Goal: Transaction & Acquisition: Purchase product/service

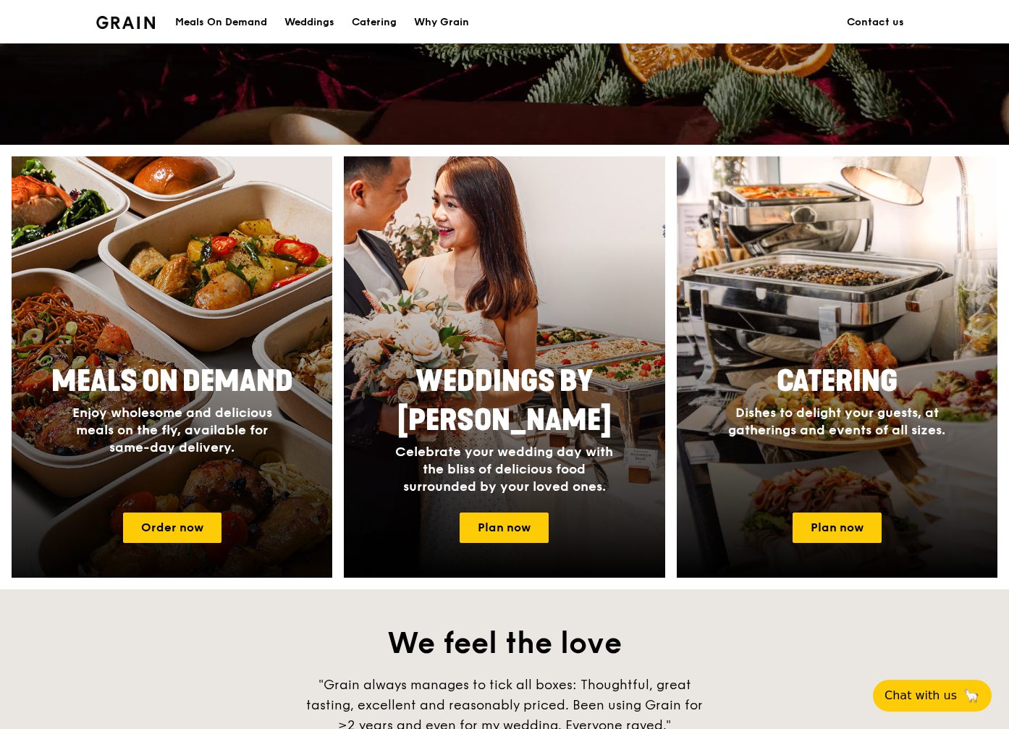
scroll to position [507, 0]
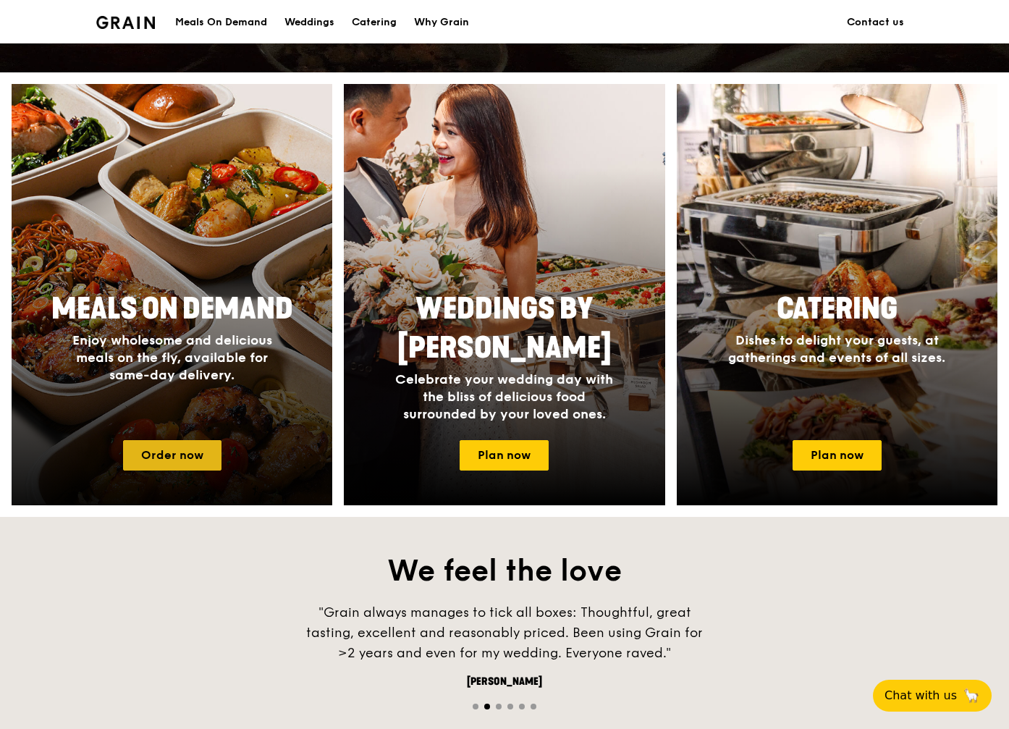
click at [192, 447] on link "Order now" at bounding box center [172, 455] width 98 height 30
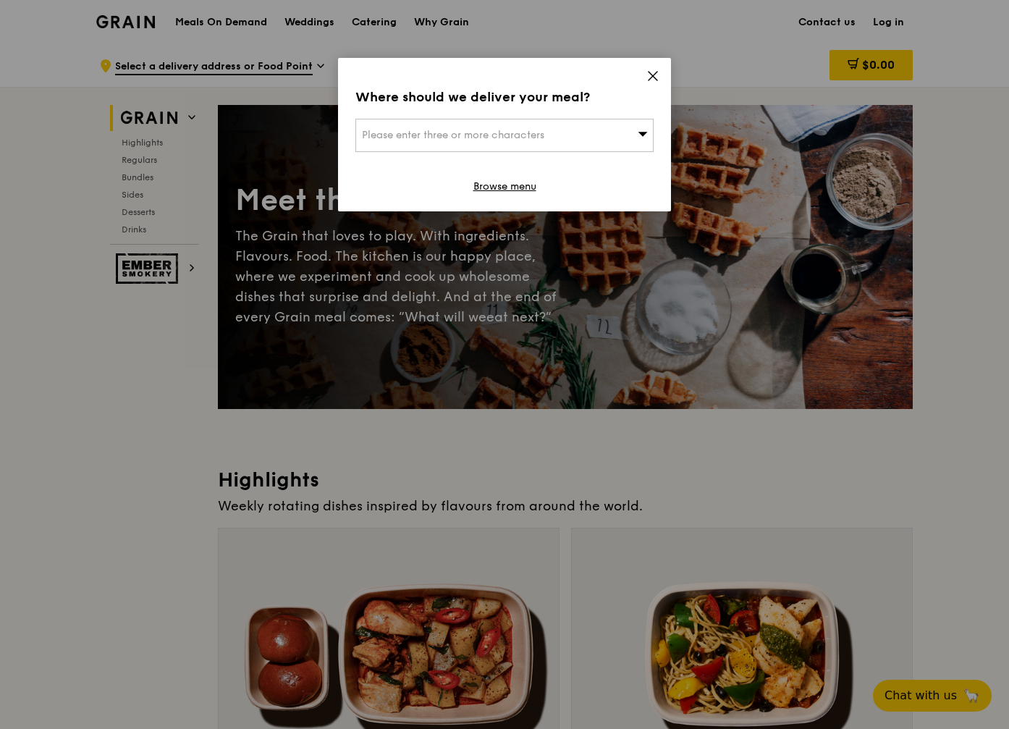
click at [547, 140] on div "Please enter three or more characters" at bounding box center [504, 135] width 298 height 33
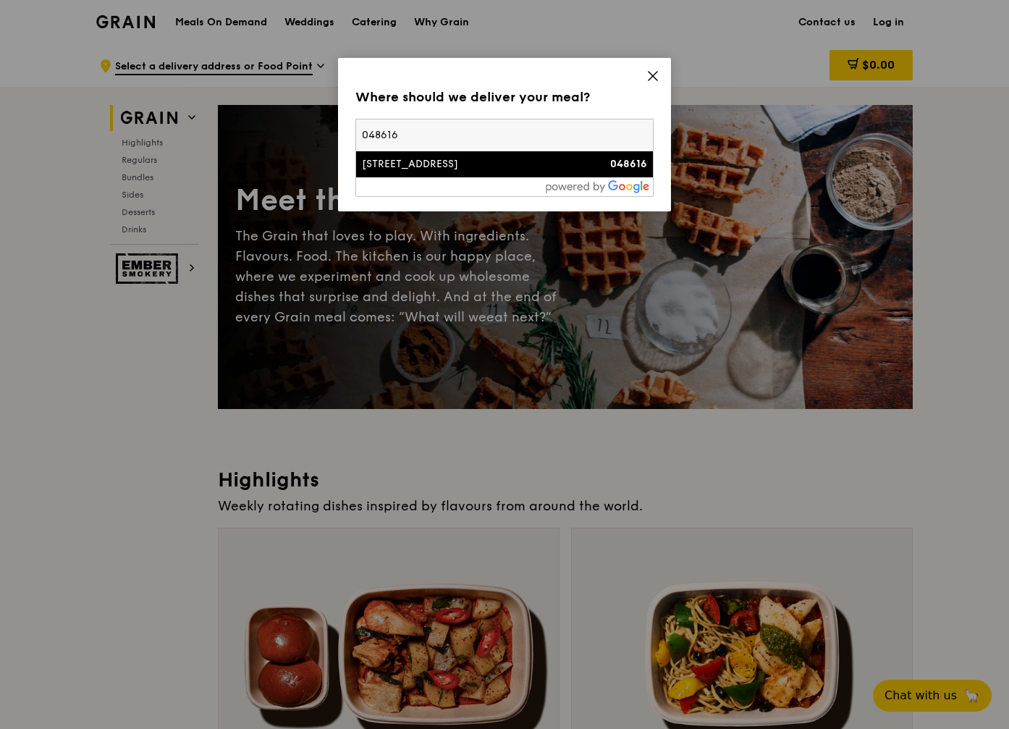
type input "048616"
click at [428, 162] on div "[STREET_ADDRESS]" at bounding box center [469, 164] width 214 height 14
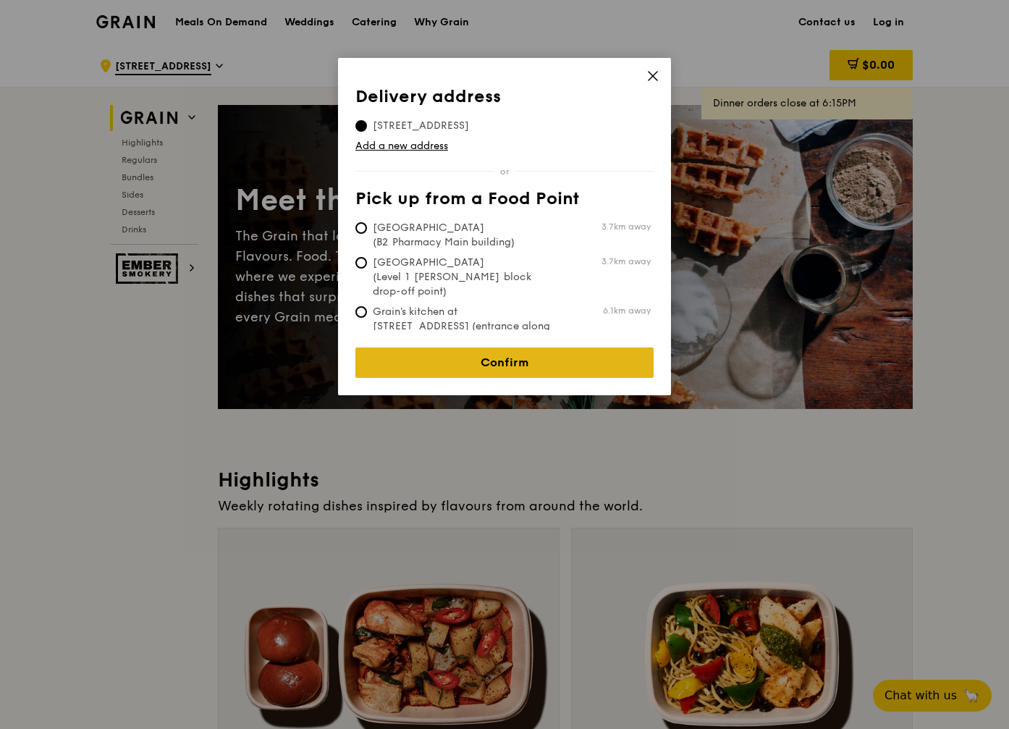
click at [519, 347] on link "Confirm" at bounding box center [504, 362] width 298 height 30
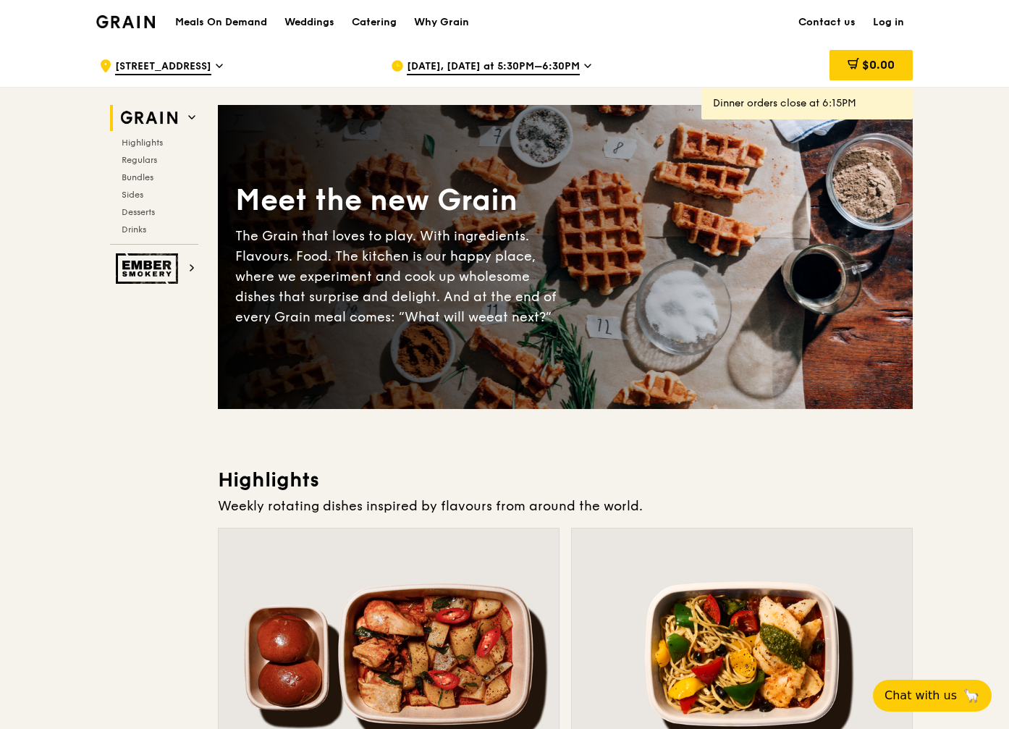
click at [584, 64] on icon at bounding box center [587, 65] width 7 height 13
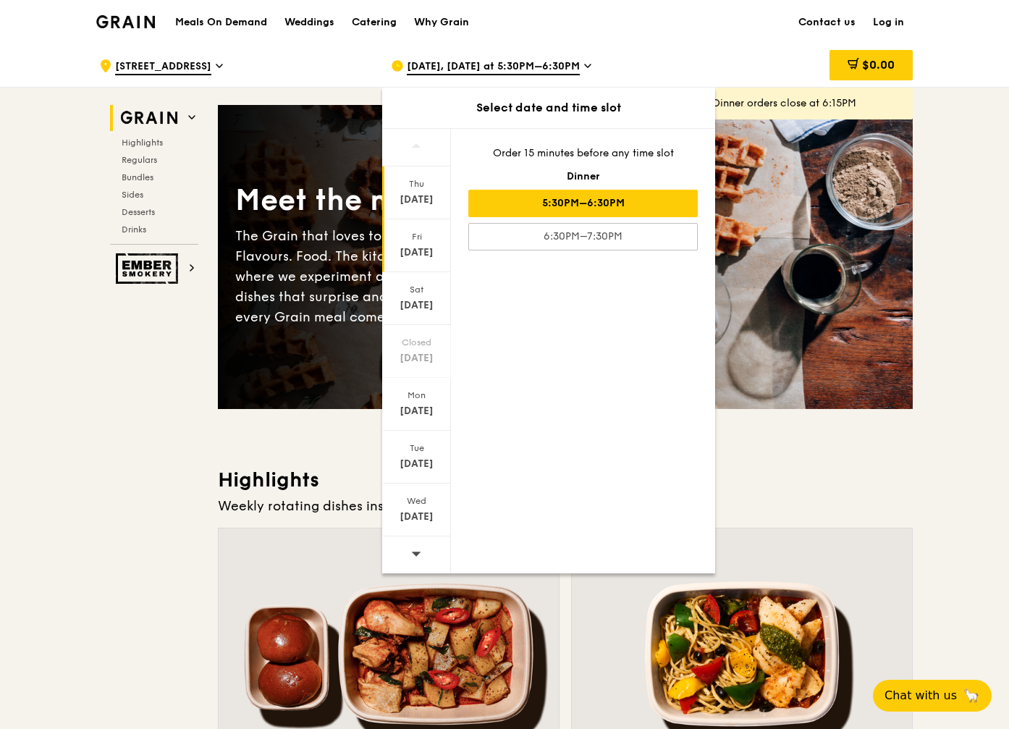
click at [427, 247] on div "[DATE]" at bounding box center [416, 252] width 64 height 14
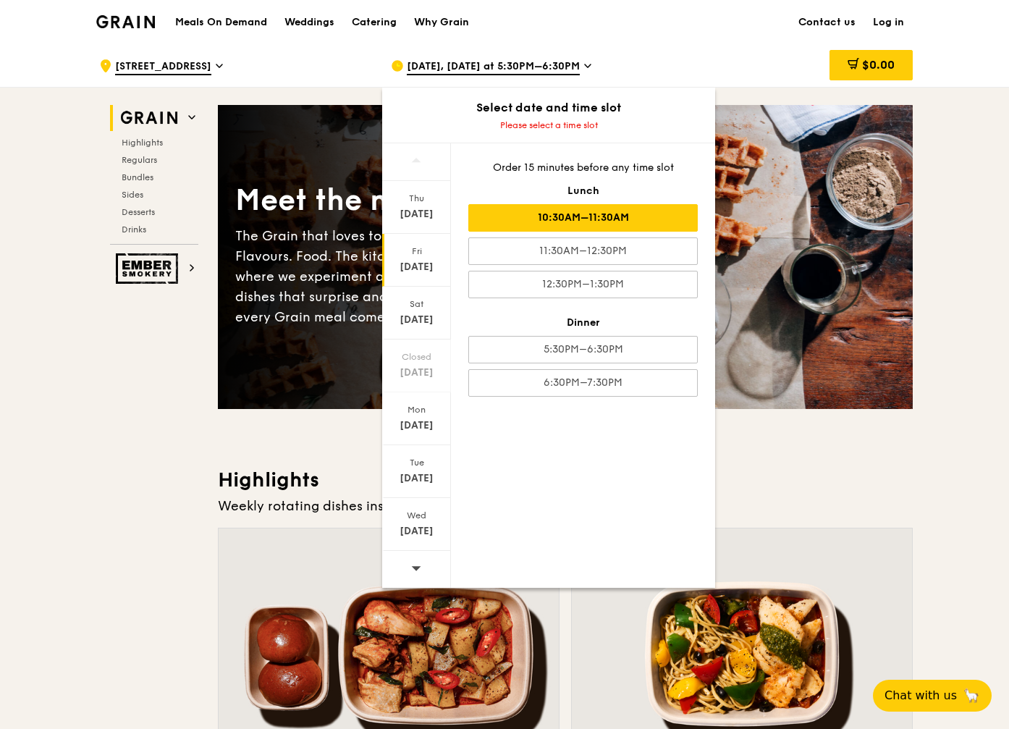
click at [598, 217] on div "10:30AM–11:30AM" at bounding box center [582, 217] width 229 height 27
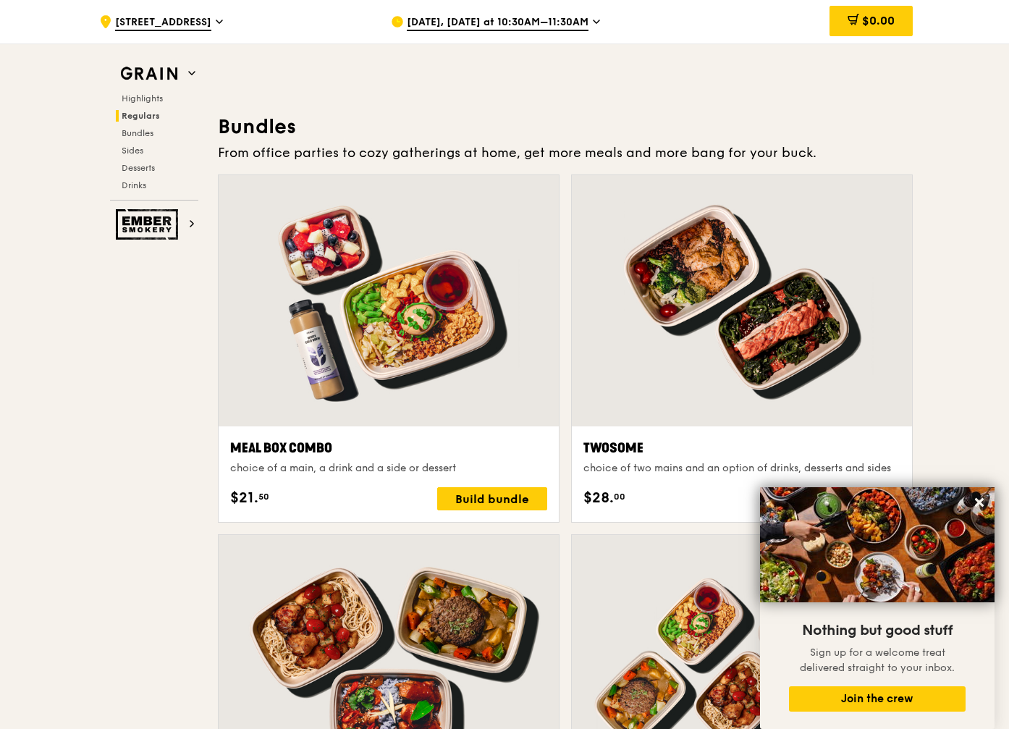
scroll to position [2316, 0]
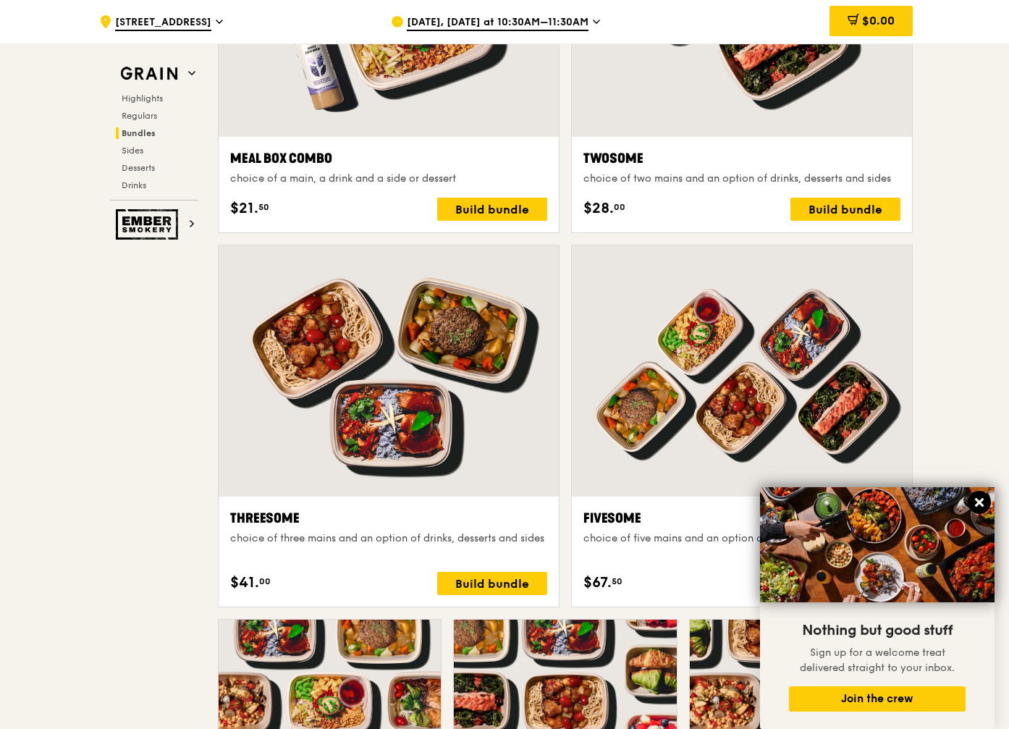
click at [980, 504] on icon at bounding box center [979, 502] width 9 height 9
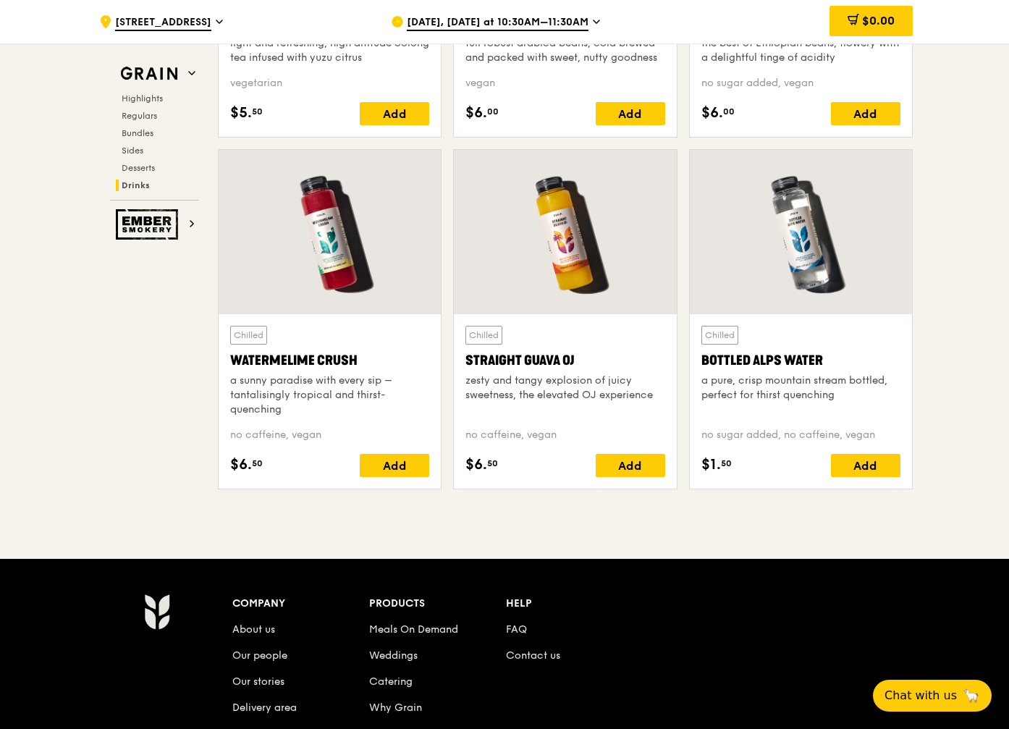
scroll to position [5897, 0]
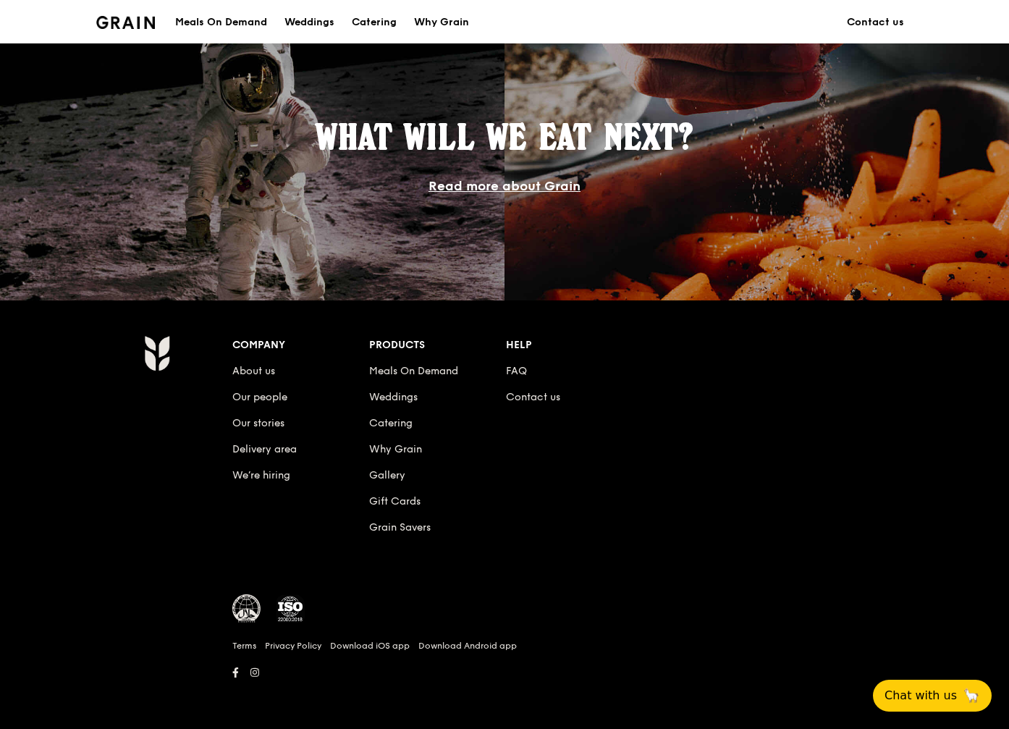
scroll to position [507, 0]
